Goal: Task Accomplishment & Management: Manage account settings

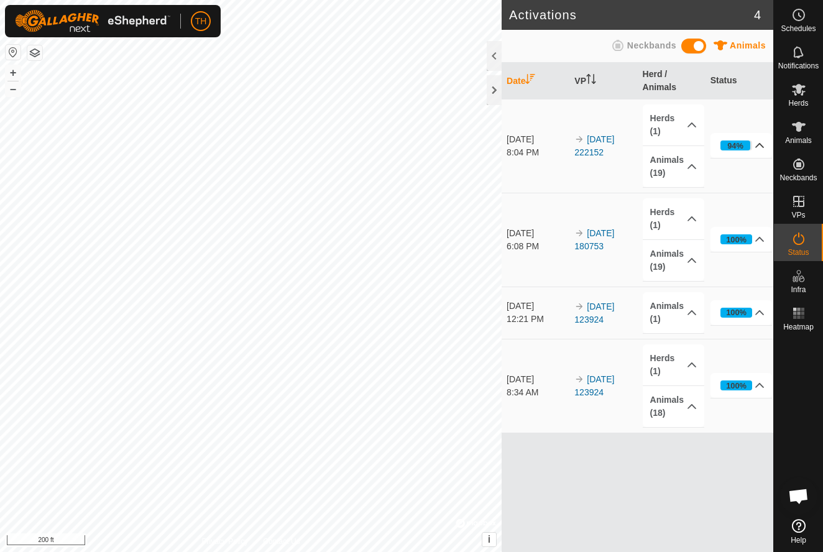
click at [759, 144] on icon at bounding box center [760, 145] width 10 height 10
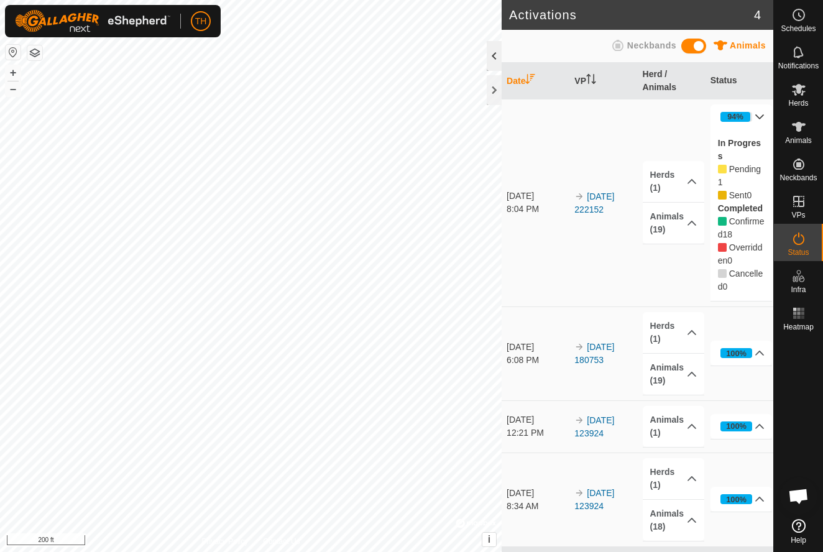
click at [495, 50] on div at bounding box center [494, 56] width 15 height 30
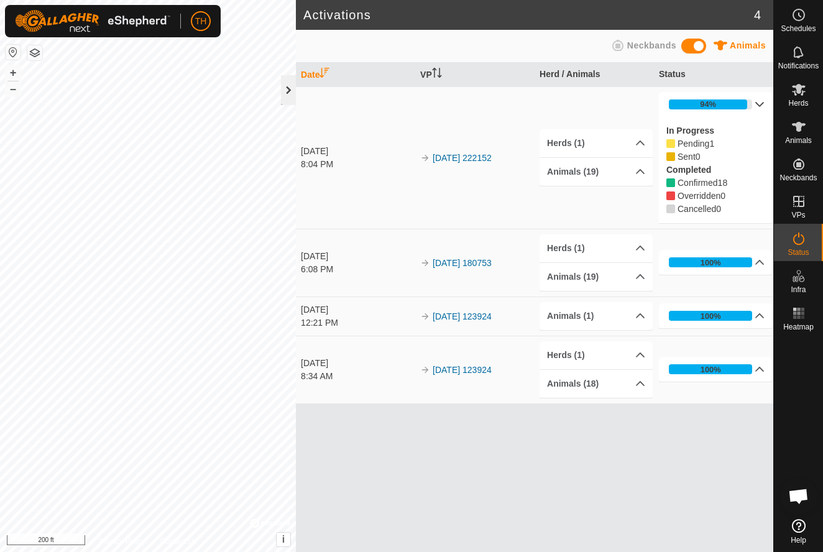
click at [287, 89] on div at bounding box center [288, 90] width 15 height 30
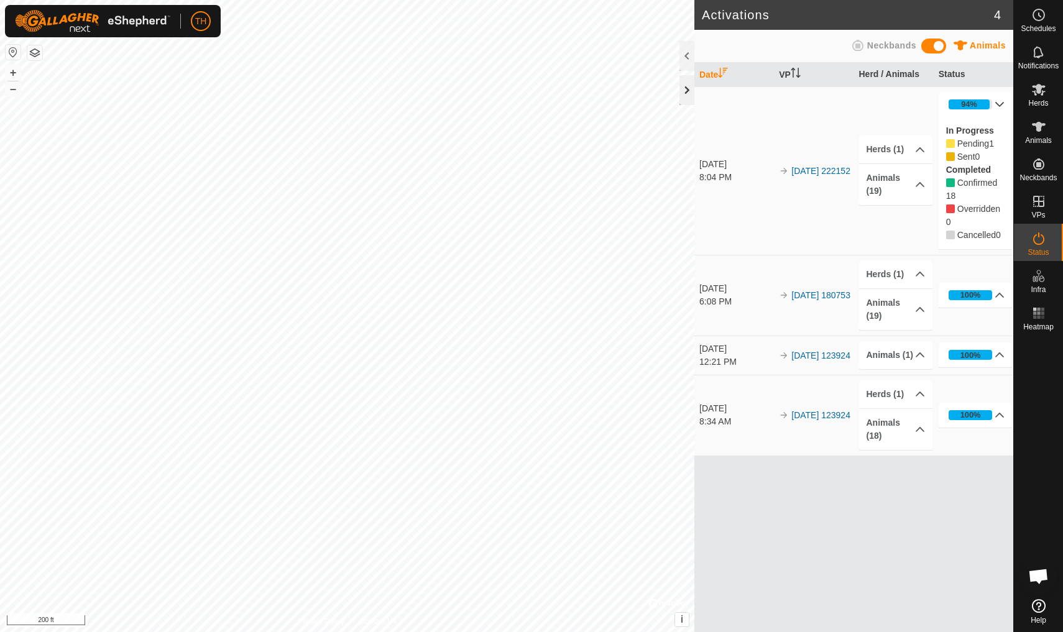
click at [687, 89] on div at bounding box center [686, 90] width 15 height 30
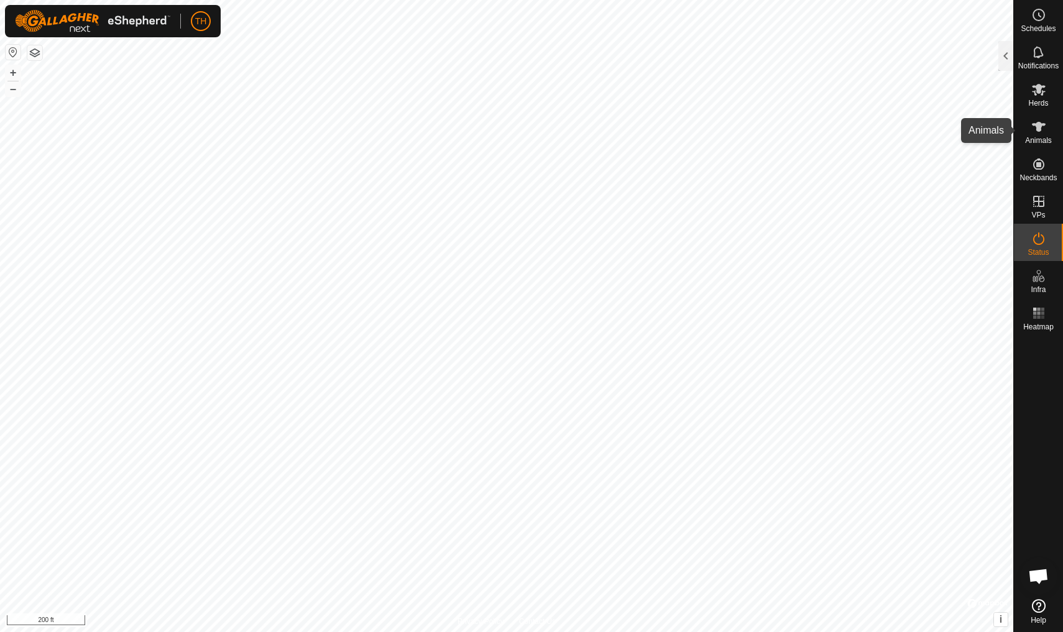
click at [822, 126] on icon at bounding box center [1039, 127] width 14 height 10
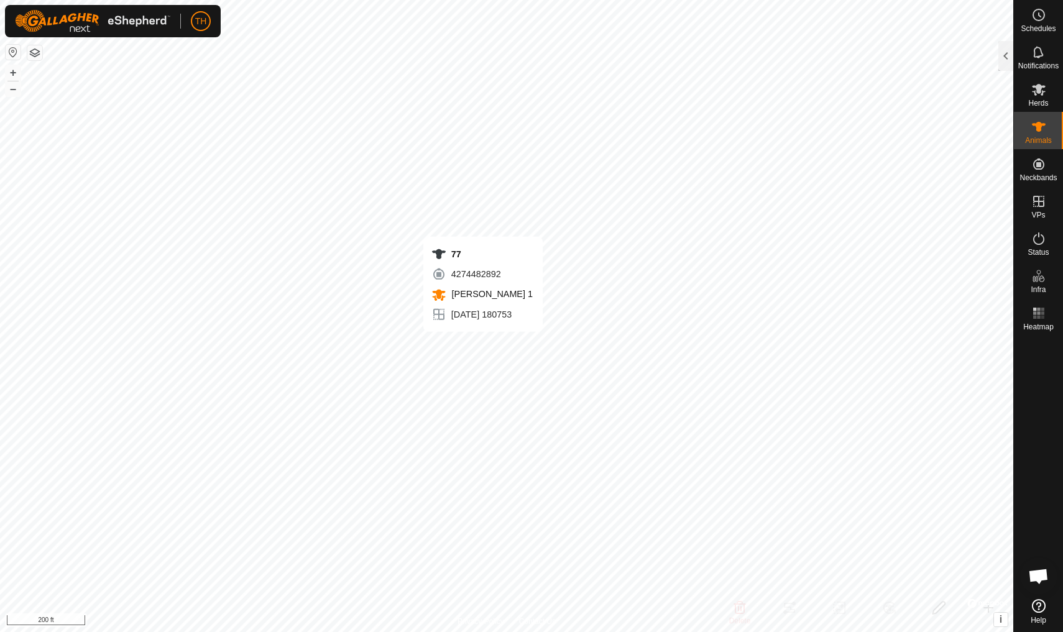
checkbox input "true"
click at [822, 57] on div at bounding box center [1005, 56] width 15 height 30
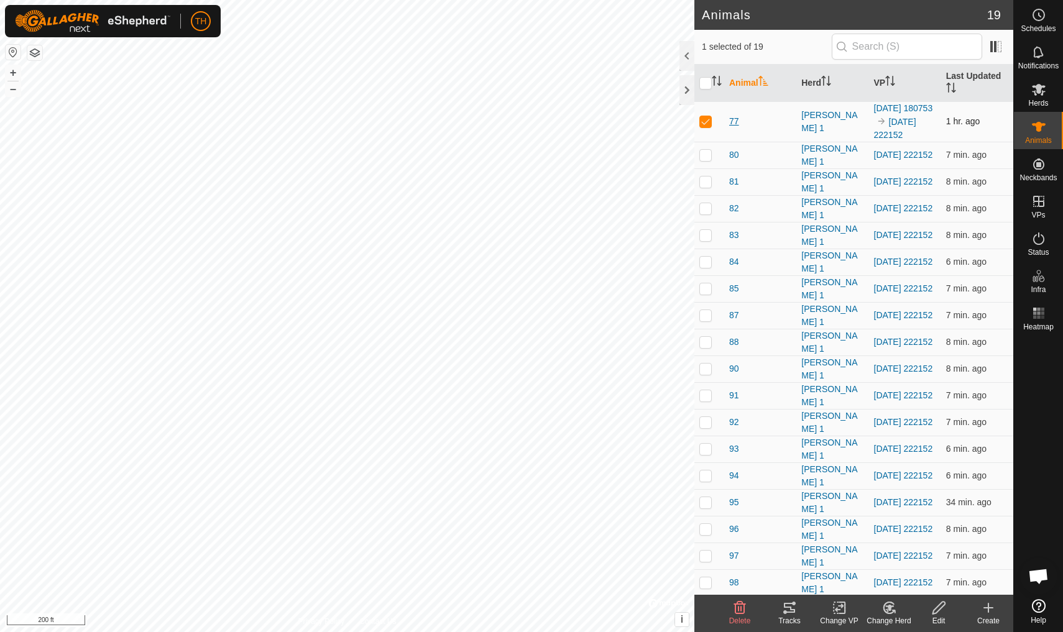
click at [736, 127] on span "77" at bounding box center [734, 121] width 10 height 13
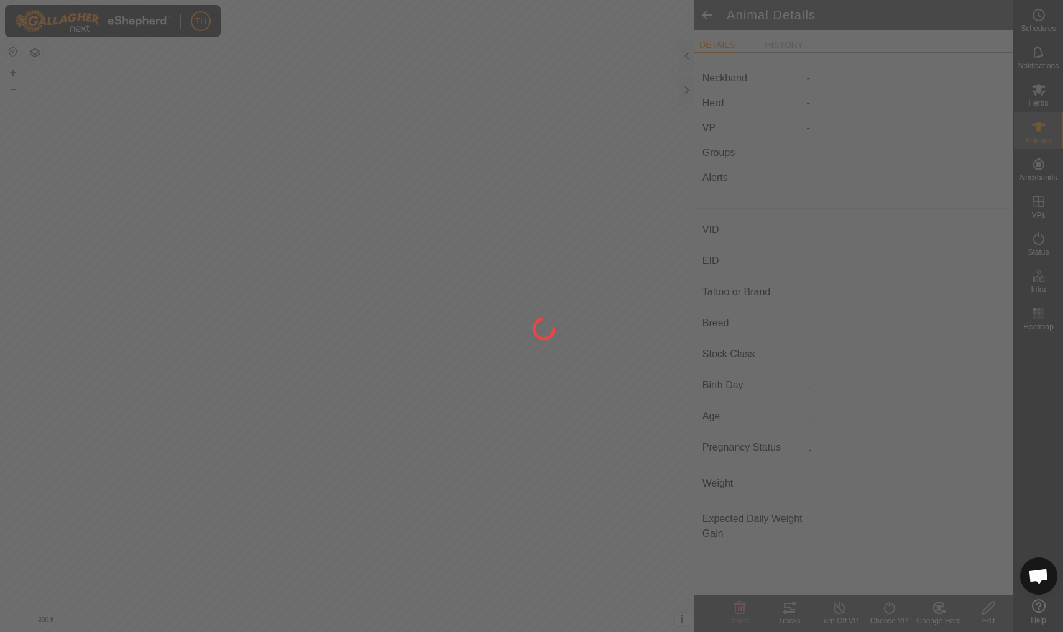
type input "77"
type input "-"
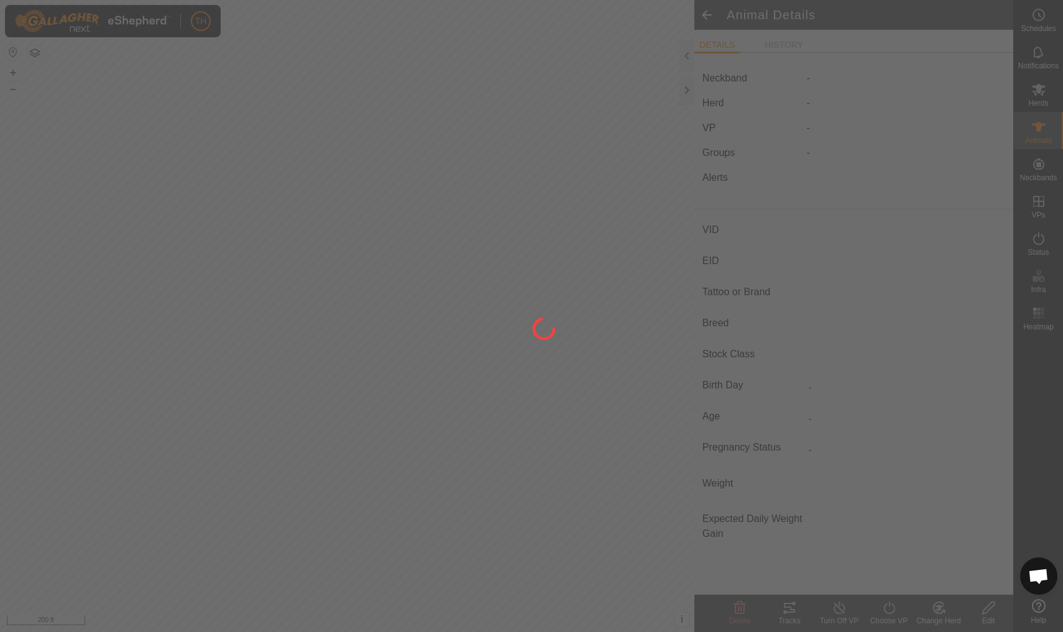
type input "0 kg"
type input "-"
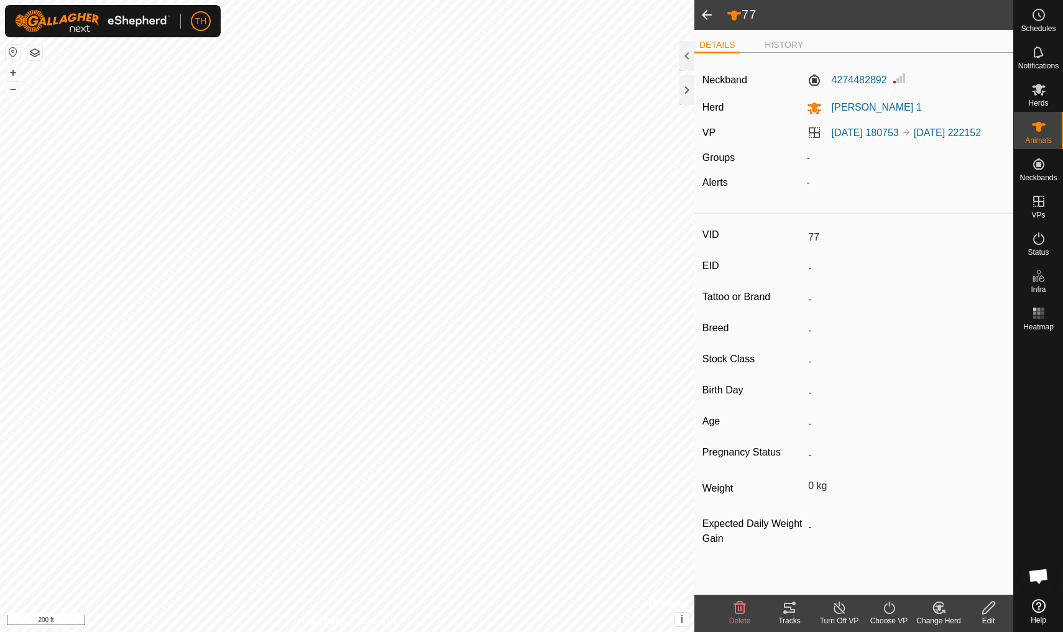
click at [789, 551] on icon at bounding box center [789, 608] width 11 height 10
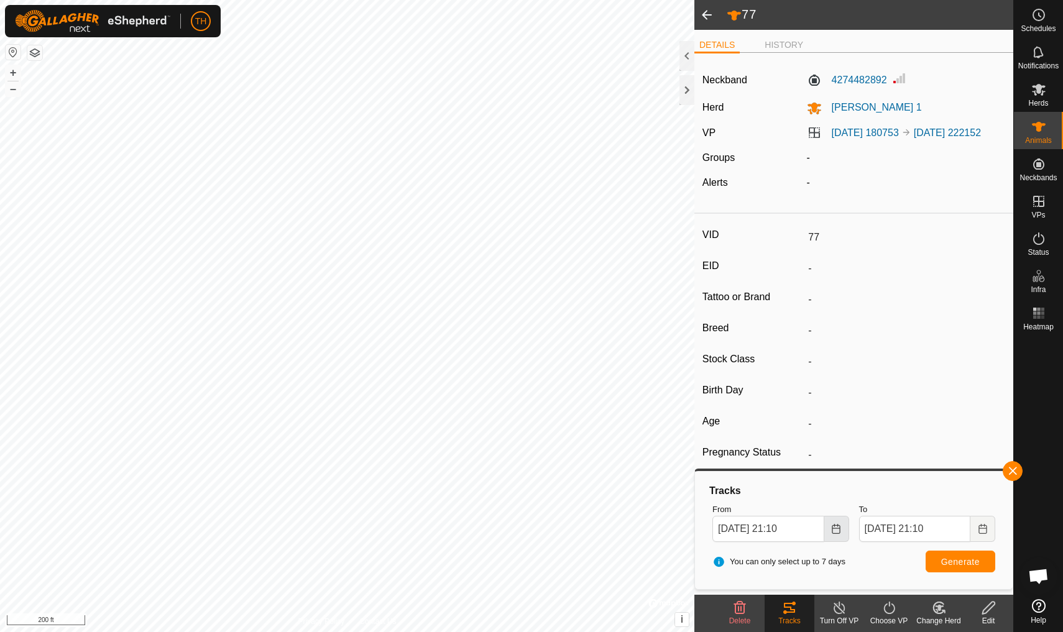
click at [822, 528] on icon "Choose Date" at bounding box center [836, 529] width 8 height 10
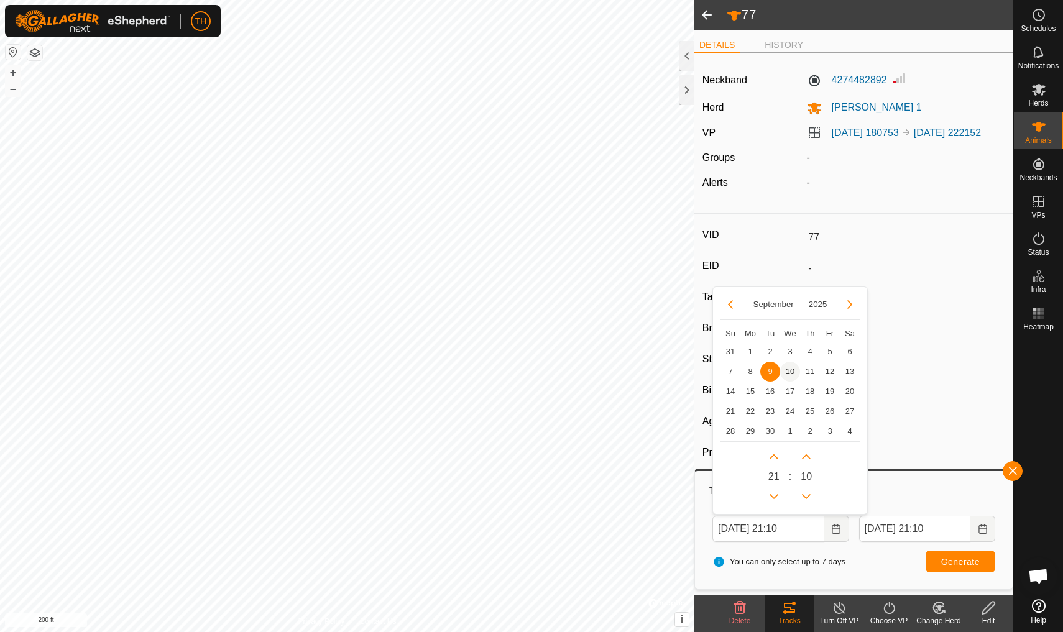
click at [789, 368] on span "10" at bounding box center [790, 372] width 20 height 20
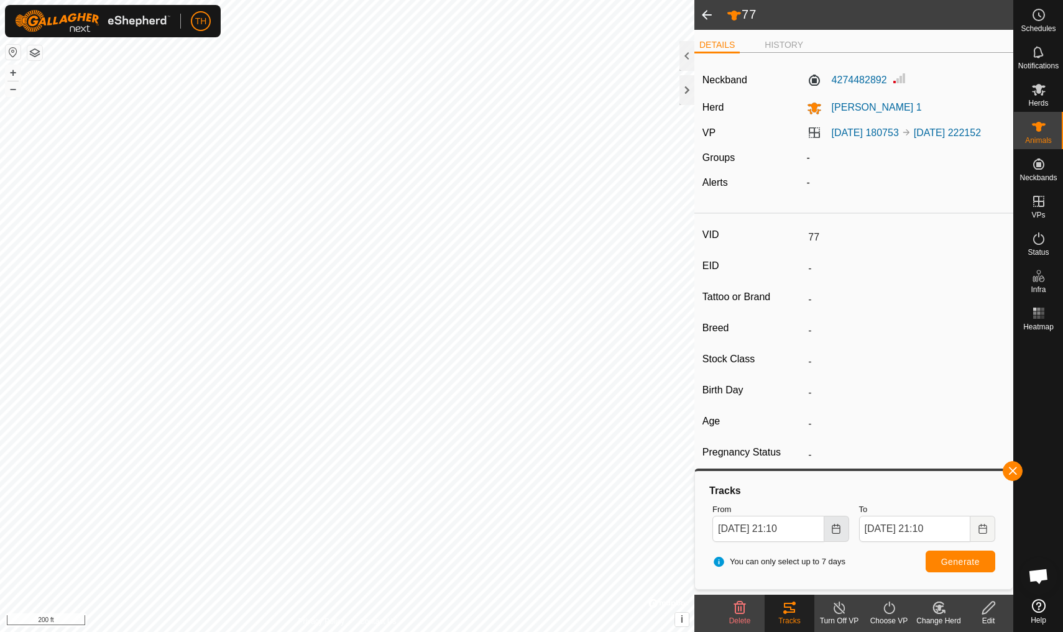
click at [822, 524] on icon "Choose Date" at bounding box center [836, 529] width 10 height 10
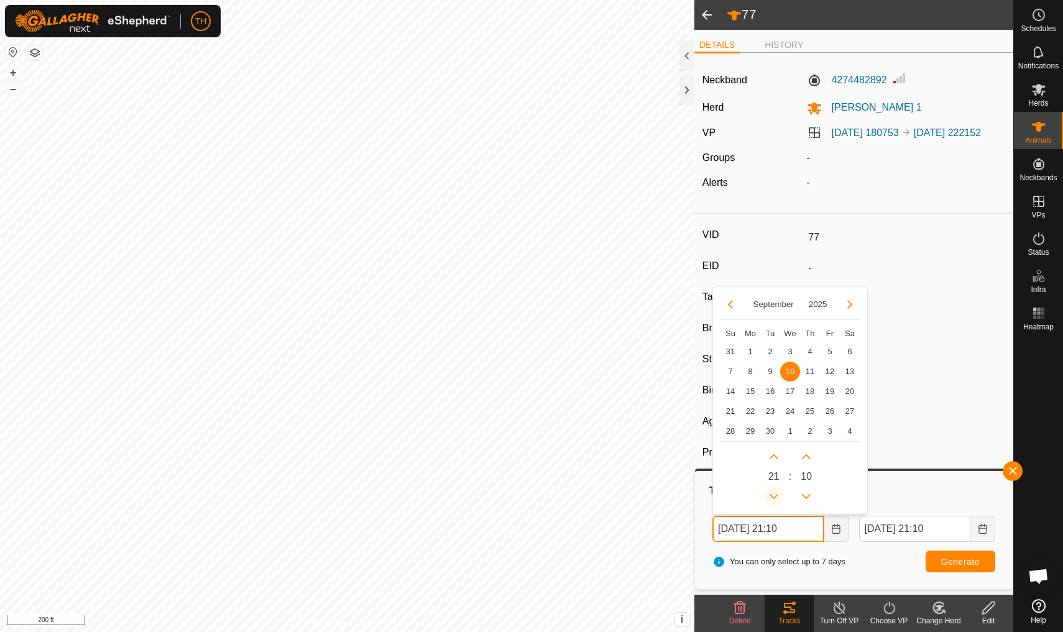
click at [773, 493] on icon "Previous Hour" at bounding box center [774, 497] width 10 height 10
click at [773, 493] on button "Previous Hour" at bounding box center [774, 497] width 20 height 20
click at [773, 493] on icon "Previous Hour" at bounding box center [774, 497] width 10 height 10
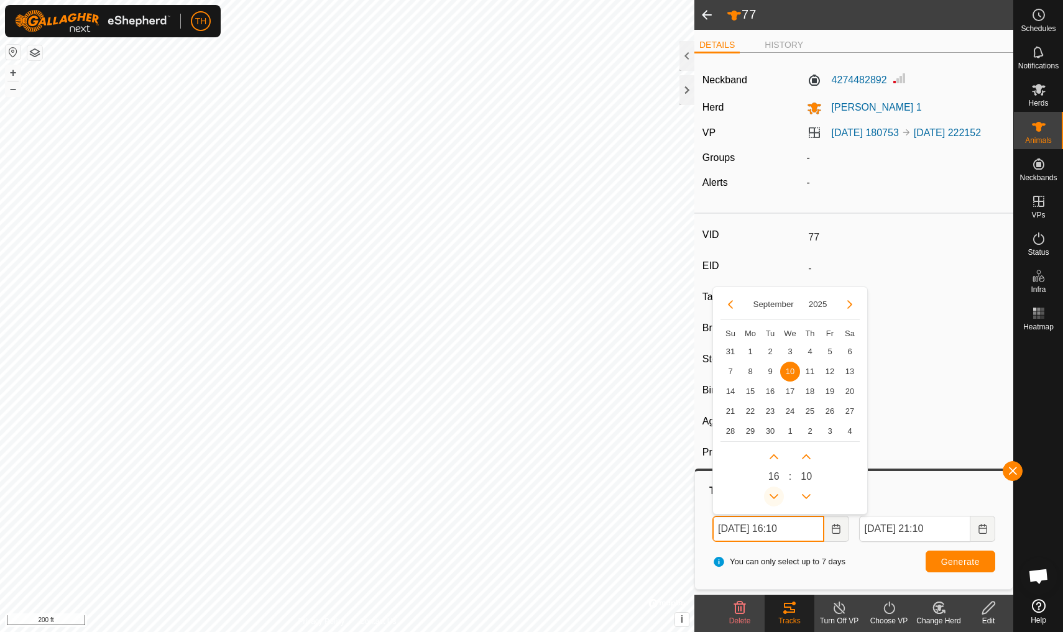
click at [773, 493] on icon "Previous Hour" at bounding box center [774, 497] width 10 height 10
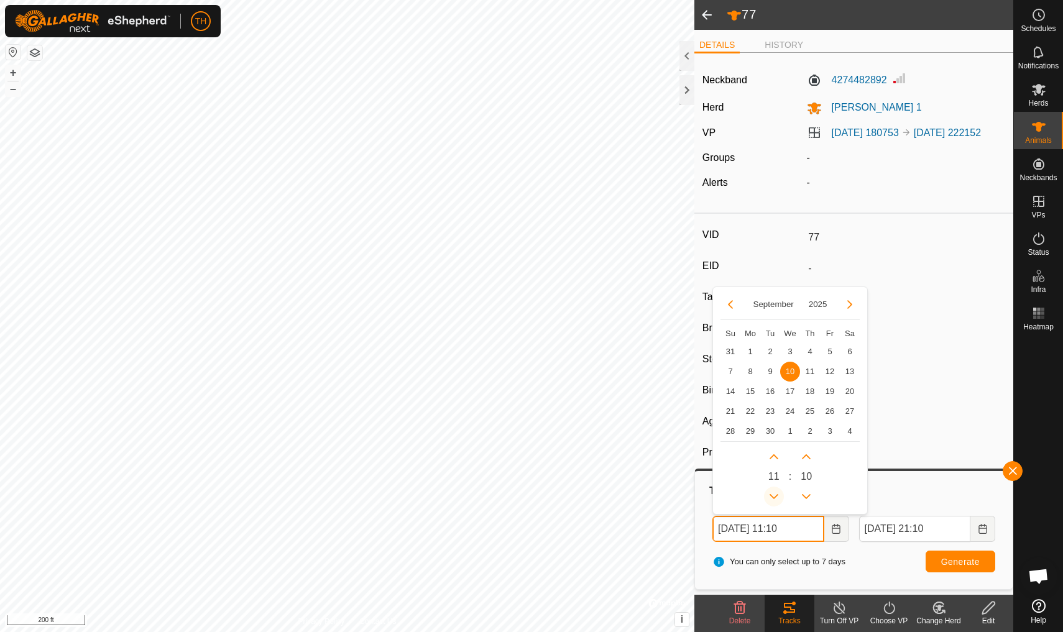
click at [773, 493] on icon "Previous Hour" at bounding box center [774, 497] width 10 height 10
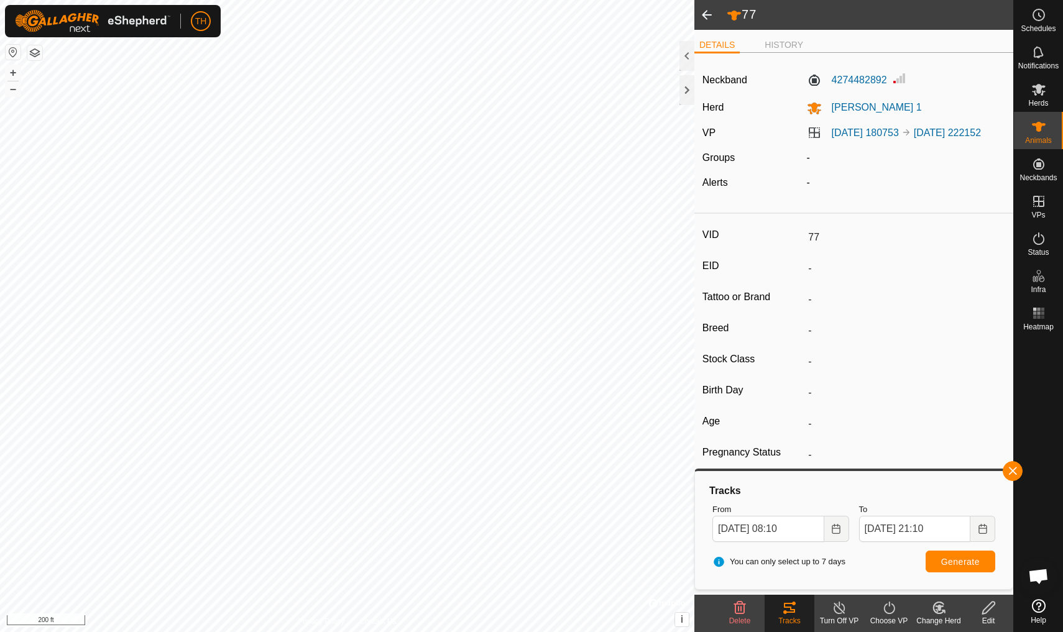
click at [822, 551] on span "Generate" at bounding box center [960, 562] width 39 height 10
click at [822, 527] on icon "Choose Date" at bounding box center [836, 529] width 8 height 10
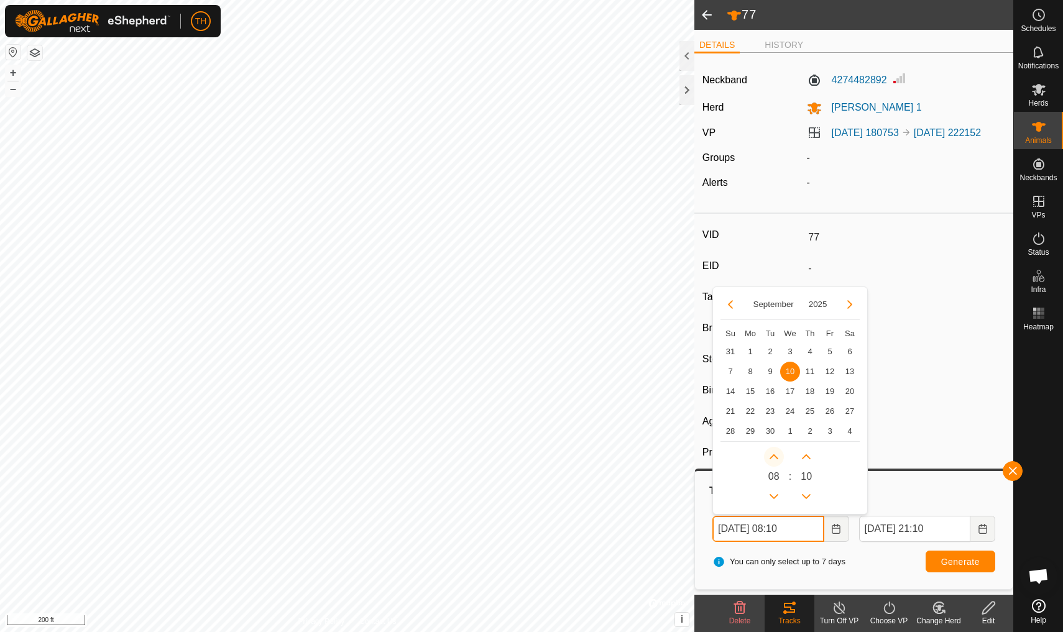
click at [774, 456] on icon "Next Hour" at bounding box center [774, 457] width 10 height 10
click at [774, 456] on button "Next Hour" at bounding box center [774, 457] width 20 height 20
click at [774, 456] on icon "Next Hour" at bounding box center [774, 457] width 10 height 10
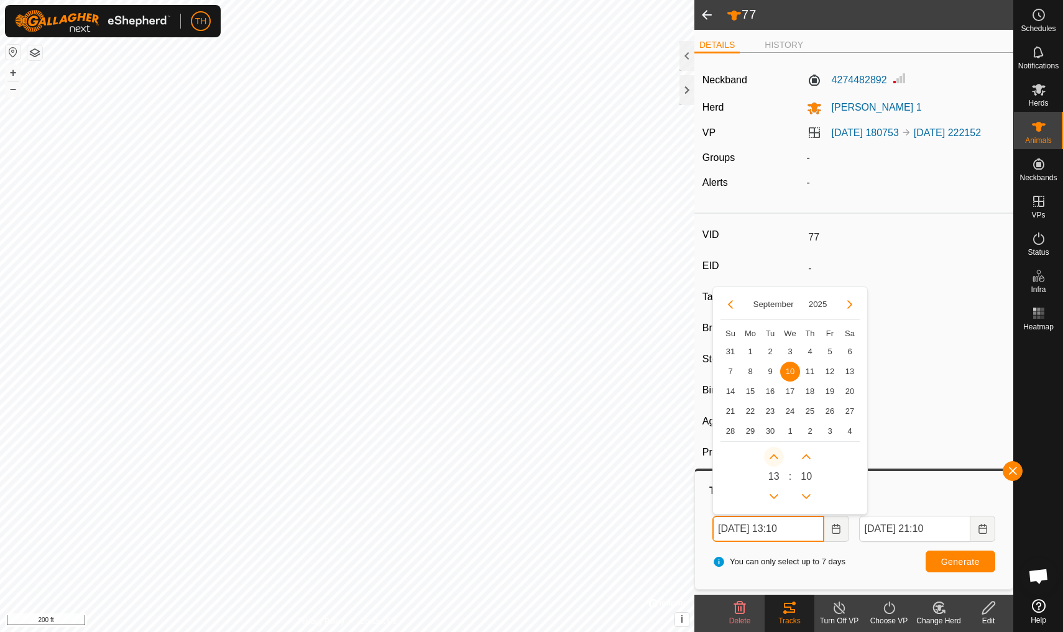
click at [774, 456] on icon "Next Hour" at bounding box center [774, 457] width 10 height 10
type input "[DATE] 14:10"
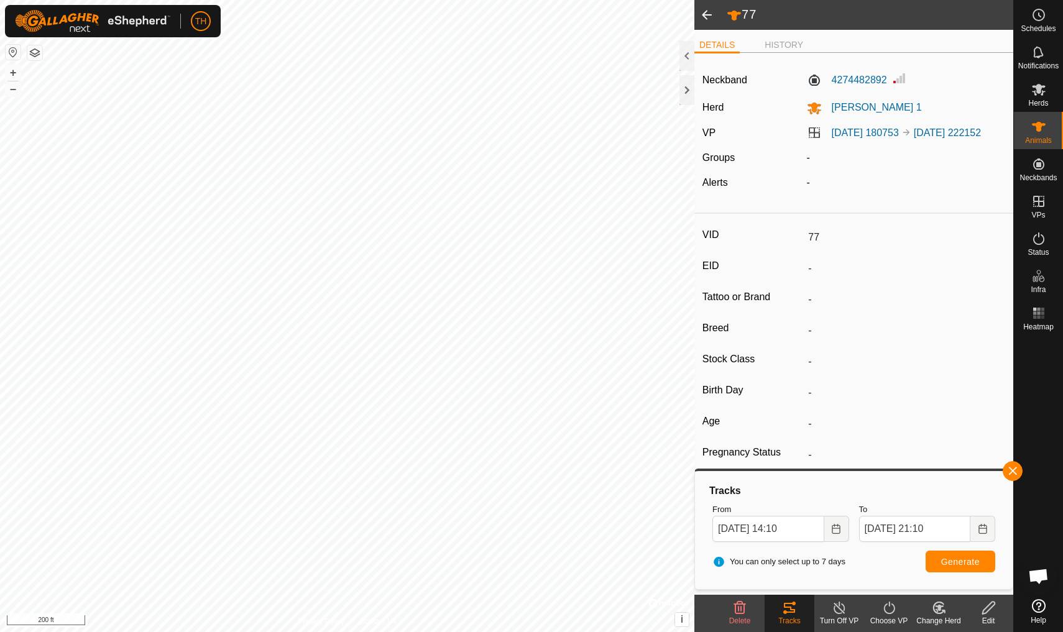
click at [822, 551] on span "Generate" at bounding box center [960, 562] width 39 height 10
click at [708, 12] on span at bounding box center [706, 15] width 25 height 30
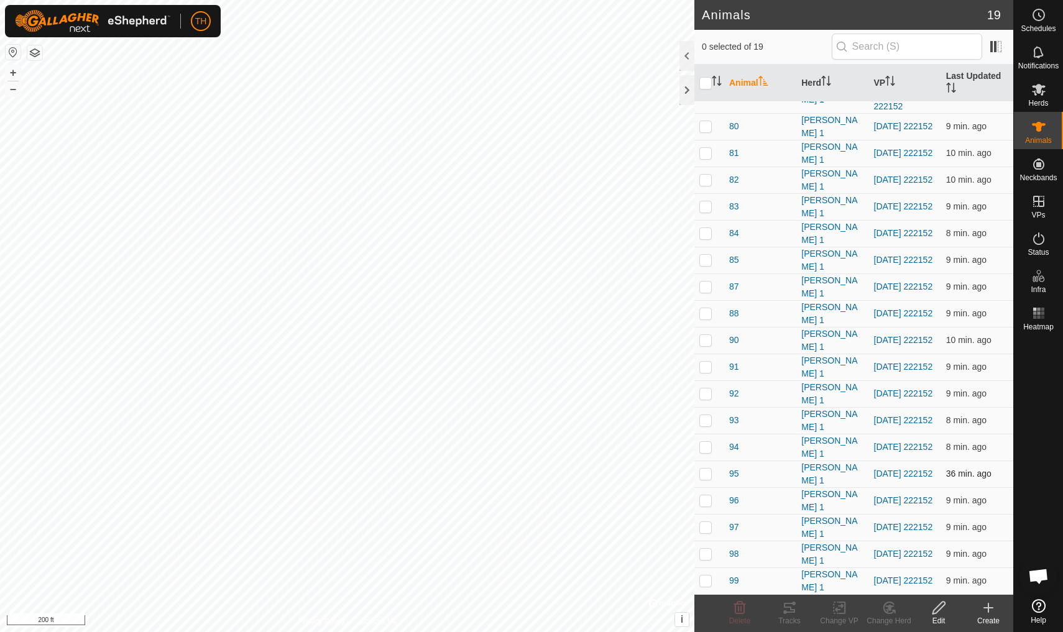
scroll to position [42, 0]
click at [734, 474] on span "95" at bounding box center [734, 473] width 10 height 13
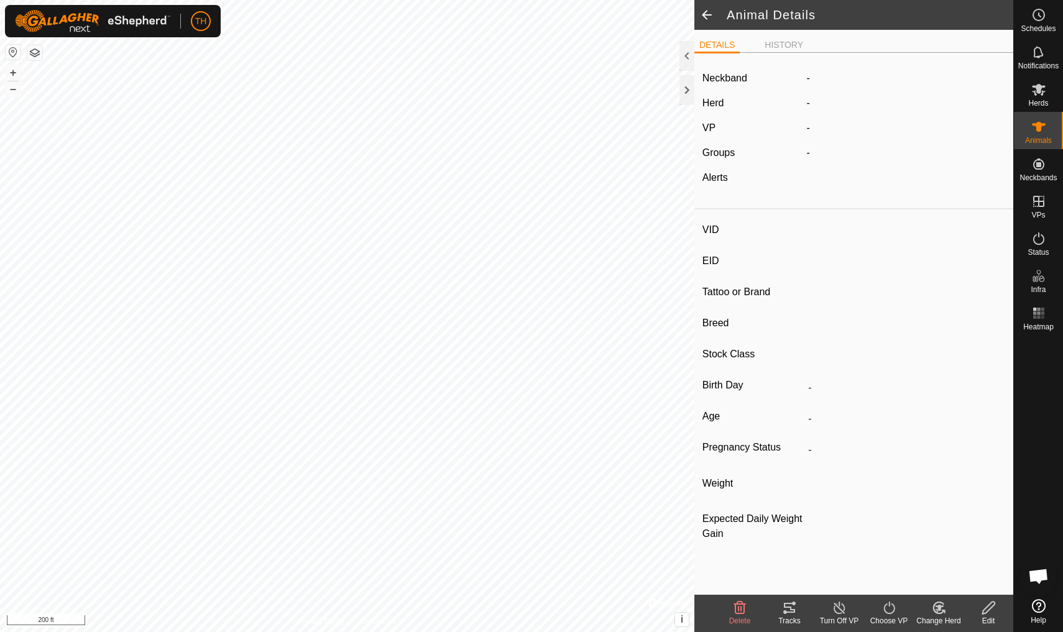
type input "95"
type input "-"
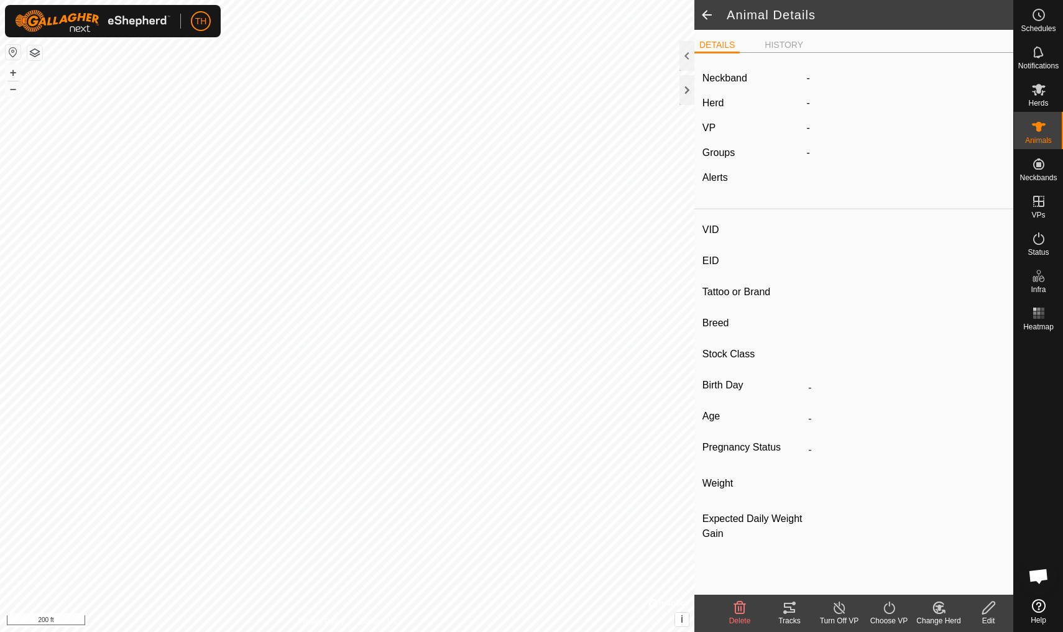
type input "0 kg"
type input "-"
click at [794, 551] on icon at bounding box center [789, 608] width 11 height 10
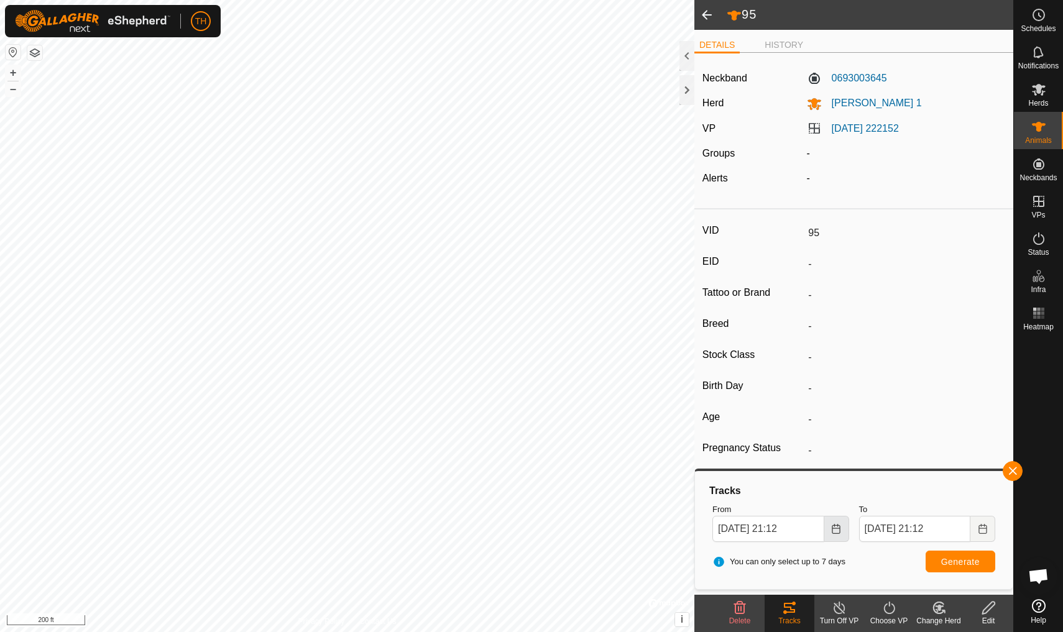
click at [822, 527] on icon "Choose Date" at bounding box center [836, 529] width 8 height 10
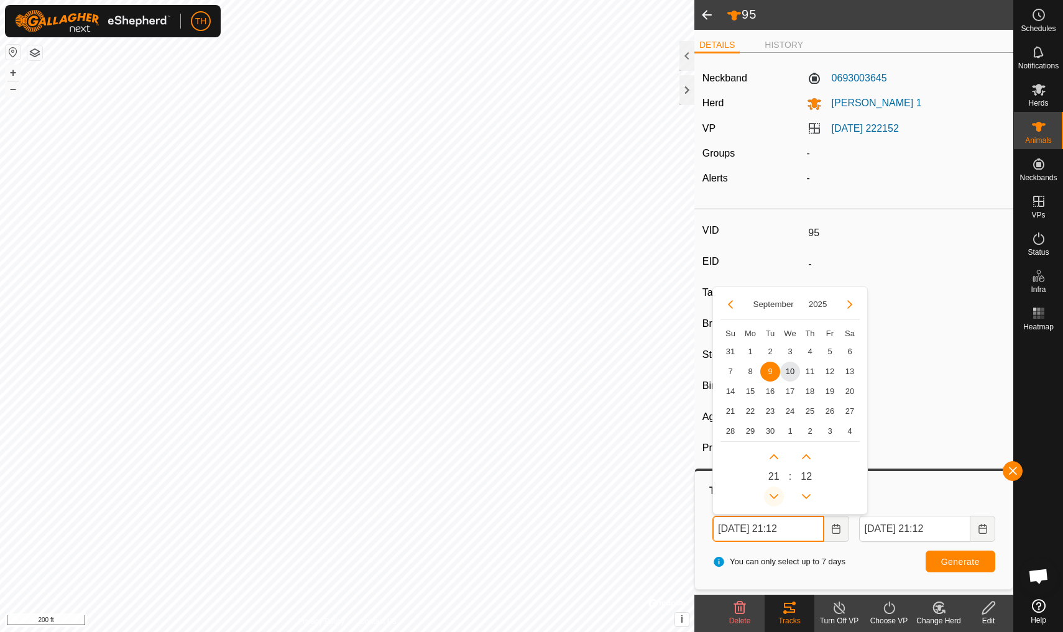
click at [775, 494] on icon "Previous Hour" at bounding box center [774, 497] width 10 height 10
click at [775, 494] on button "Previous Hour" at bounding box center [774, 497] width 20 height 20
click at [775, 494] on icon "Previous Hour" at bounding box center [774, 497] width 10 height 10
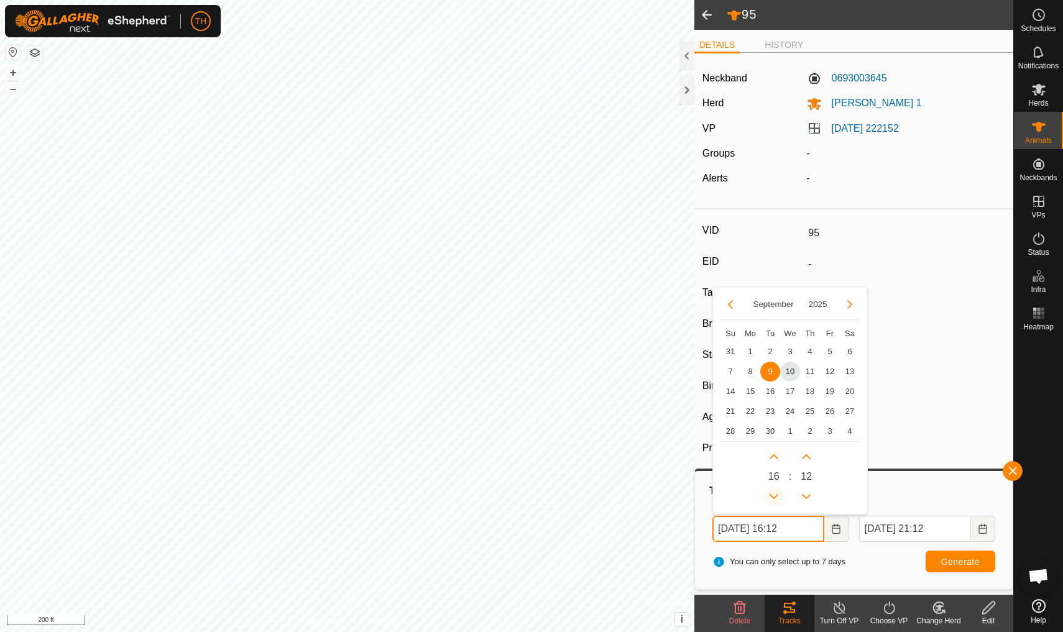
click at [775, 494] on icon "Previous Hour" at bounding box center [774, 497] width 10 height 10
click at [775, 494] on button "Previous Hour" at bounding box center [774, 497] width 20 height 20
click at [790, 372] on span "10" at bounding box center [790, 372] width 20 height 20
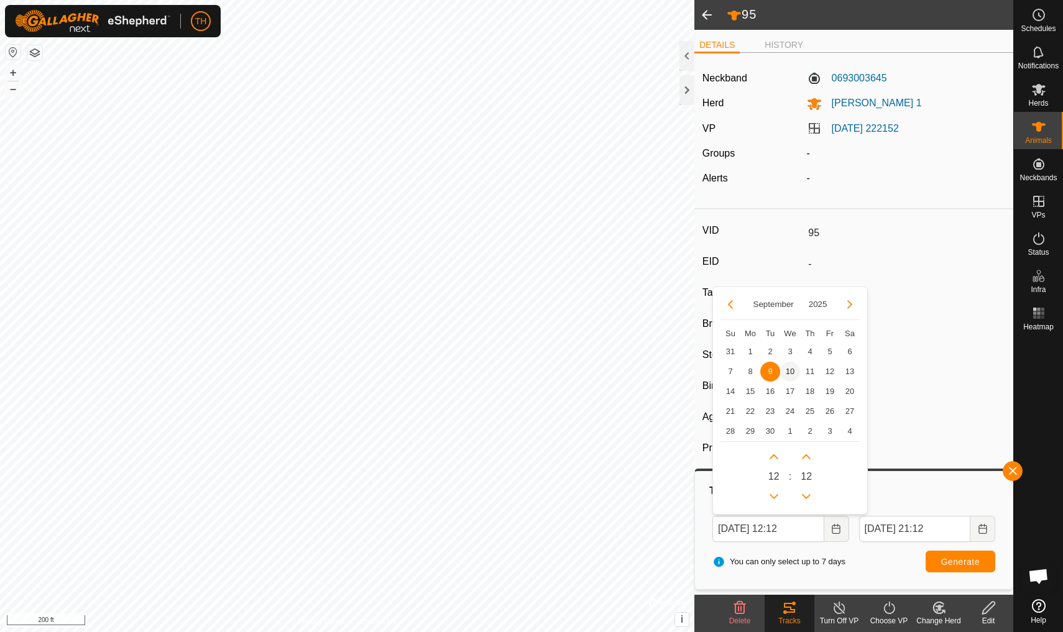
type input "[DATE] 12:12"
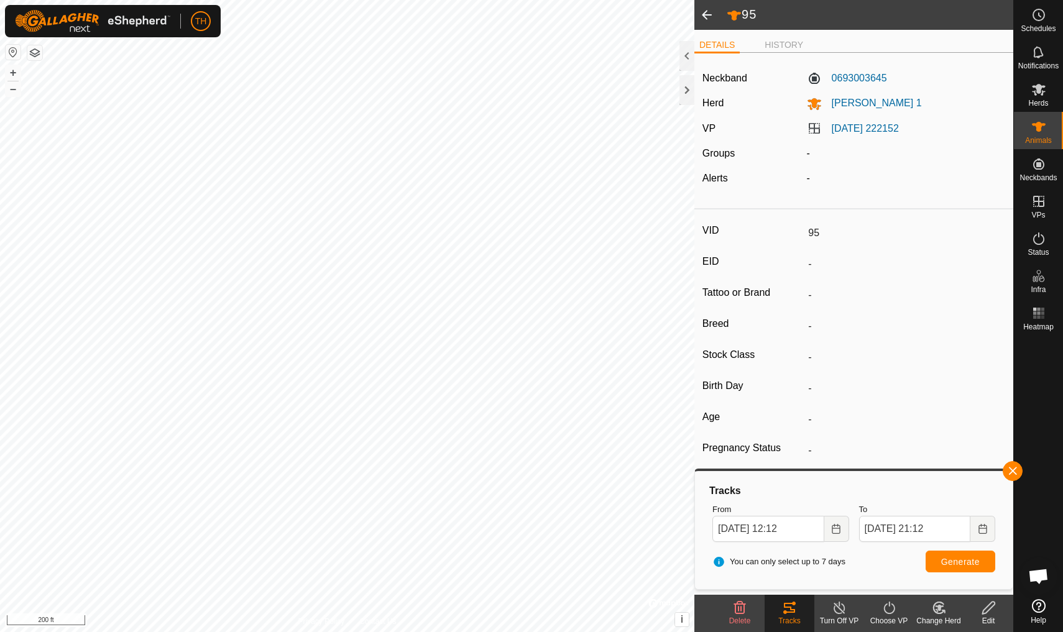
click at [822, 551] on span "Generate" at bounding box center [960, 562] width 39 height 10
click at [822, 472] on span "button" at bounding box center [1013, 471] width 10 height 10
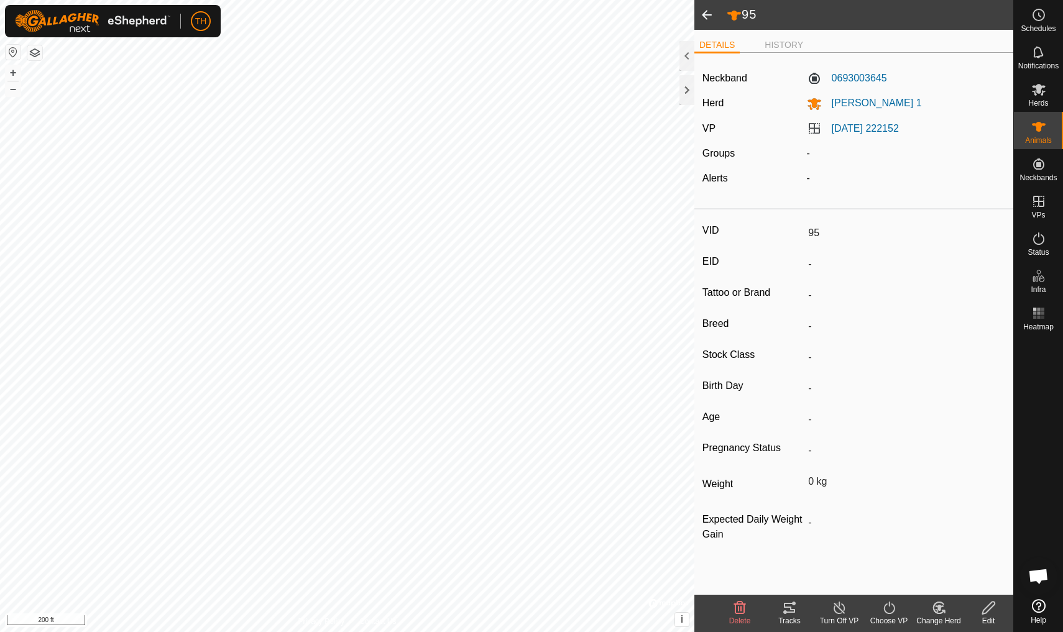
click at [704, 15] on span at bounding box center [706, 15] width 25 height 30
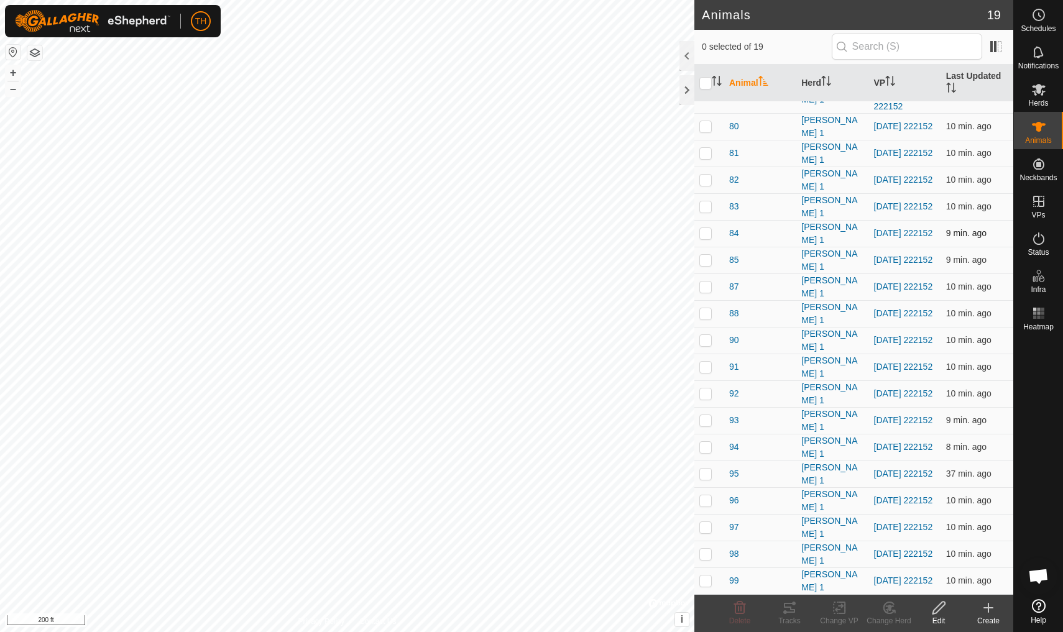
scroll to position [42, 0]
